Goal: Find specific page/section

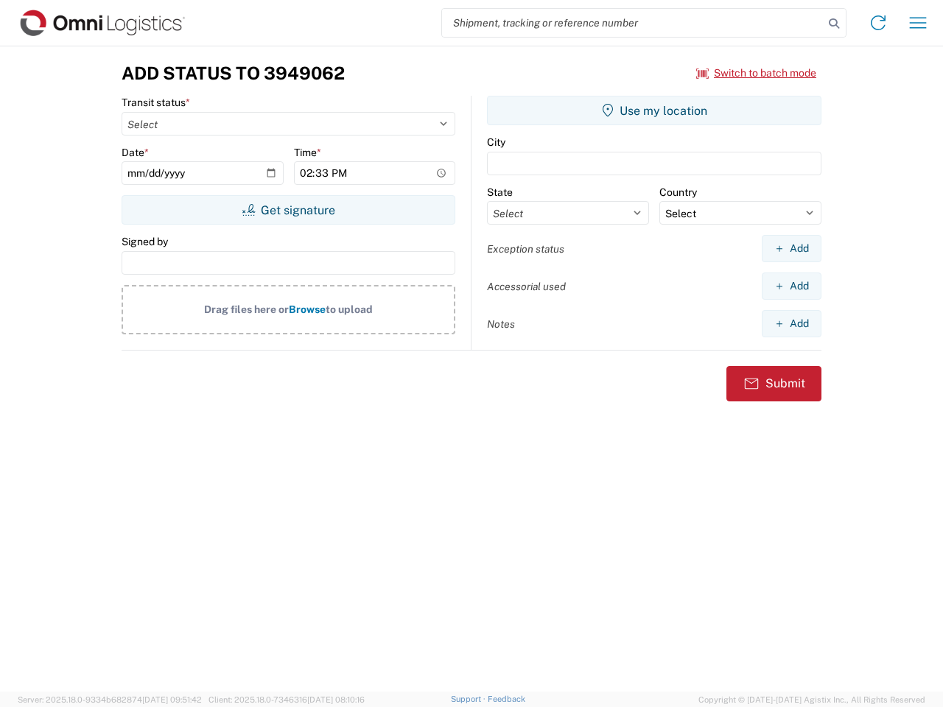
click at [633, 23] on input "search" at bounding box center [633, 23] width 382 height 28
click at [834, 24] on icon at bounding box center [834, 23] width 21 height 21
click at [878, 23] on icon at bounding box center [879, 23] width 24 height 24
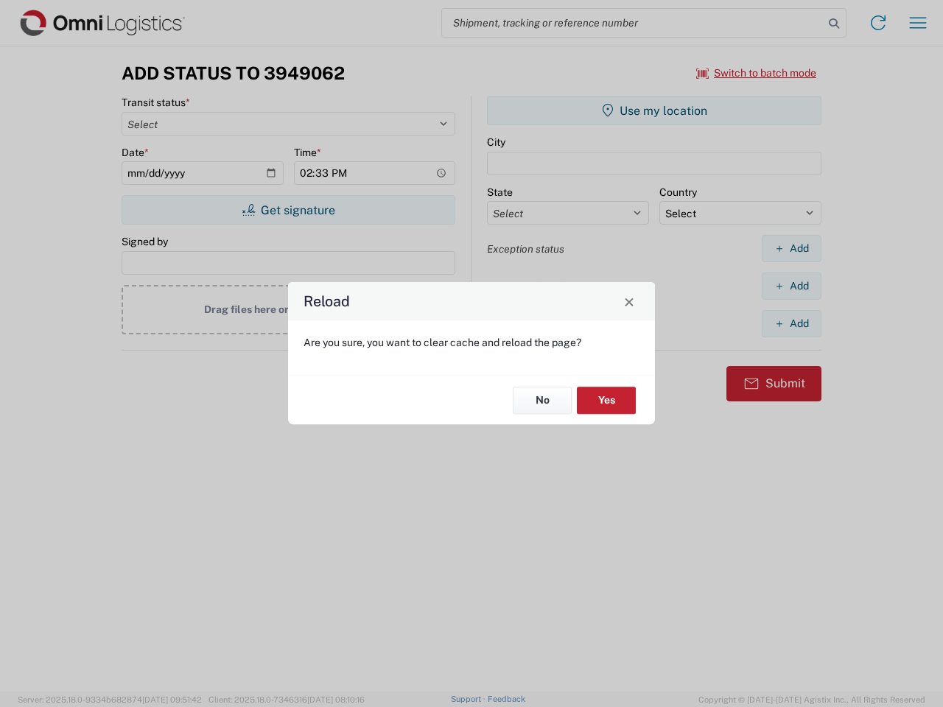
click at [918, 23] on div "Reload Are you sure, you want to clear cache and reload the page? No Yes" at bounding box center [471, 353] width 943 height 707
click at [757, 73] on div "Reload Are you sure, you want to clear cache and reload the page? No Yes" at bounding box center [471, 353] width 943 height 707
click at [288, 210] on div "Reload Are you sure, you want to clear cache and reload the page? No Yes" at bounding box center [471, 353] width 943 height 707
click at [654, 111] on div "Reload Are you sure, you want to clear cache and reload the page? No Yes" at bounding box center [471, 353] width 943 height 707
click at [791, 248] on div "Reload Are you sure, you want to clear cache and reload the page? No Yes" at bounding box center [471, 353] width 943 height 707
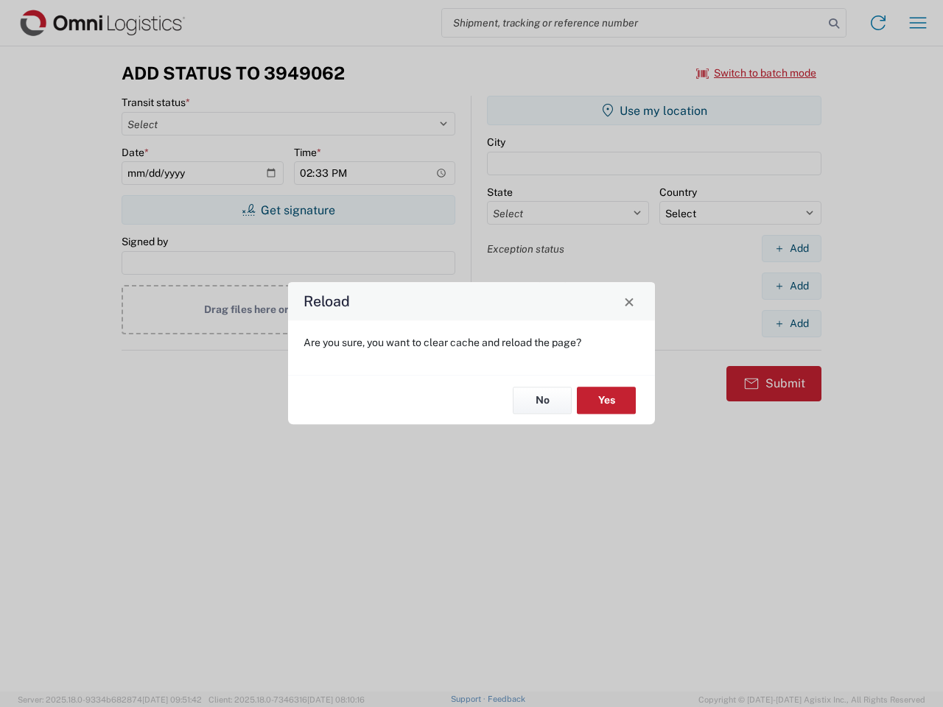
click at [791, 286] on div "Reload Are you sure, you want to clear cache and reload the page? No Yes" at bounding box center [471, 353] width 943 height 707
click at [791, 323] on div "Reload Are you sure, you want to clear cache and reload the page? No Yes" at bounding box center [471, 353] width 943 height 707
